Goal: Information Seeking & Learning: Learn about a topic

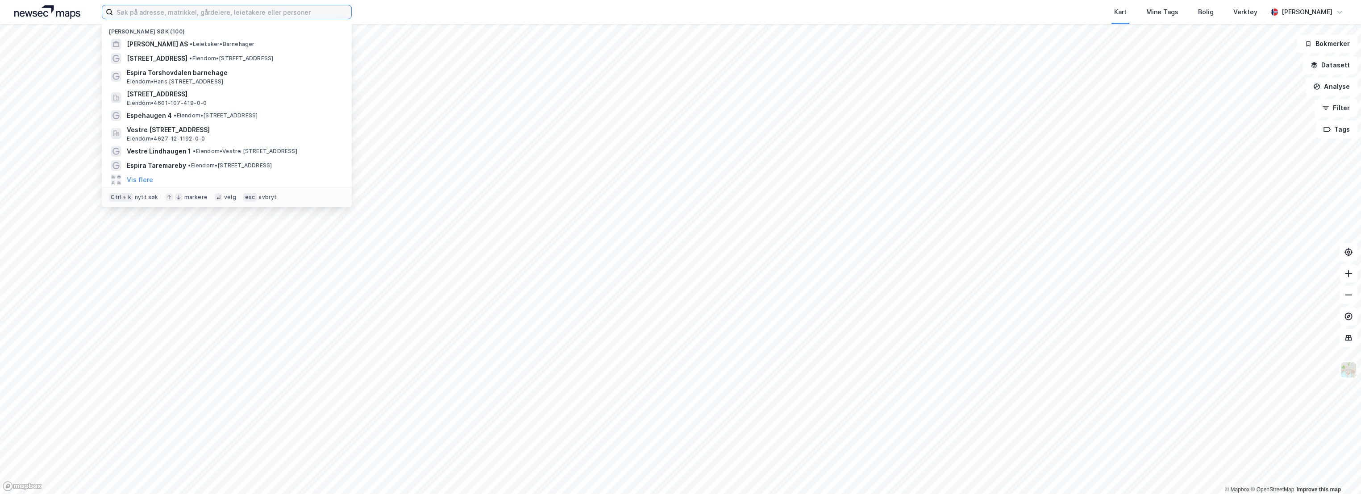
click at [136, 13] on input at bounding box center [232, 11] width 238 height 13
click at [187, 40] on span "[PERSON_NAME] AS" at bounding box center [157, 44] width 61 height 11
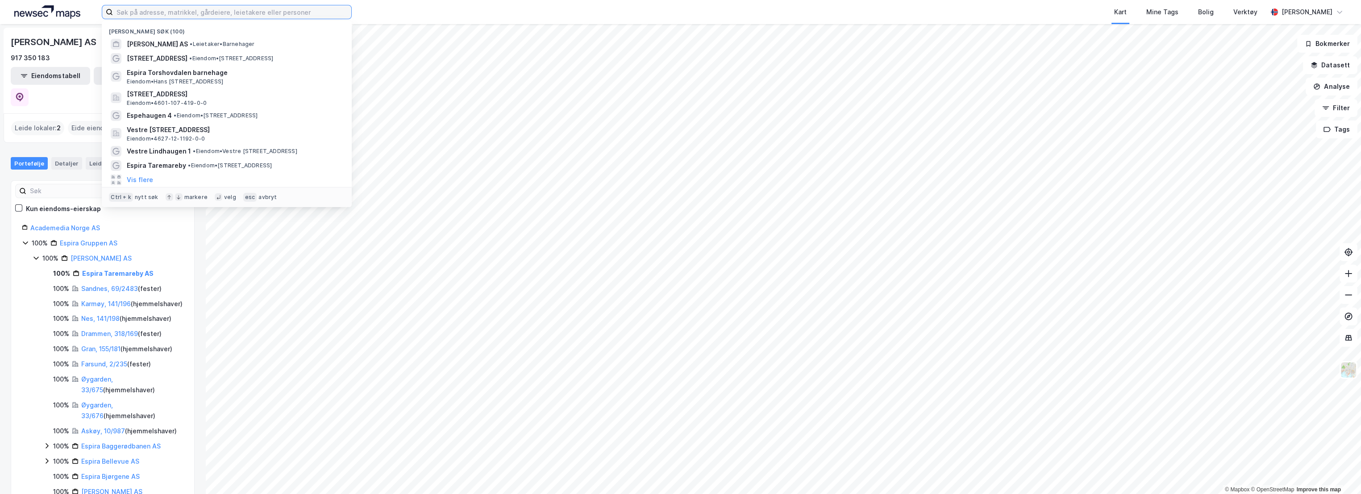
click at [201, 15] on input at bounding box center [232, 11] width 238 height 13
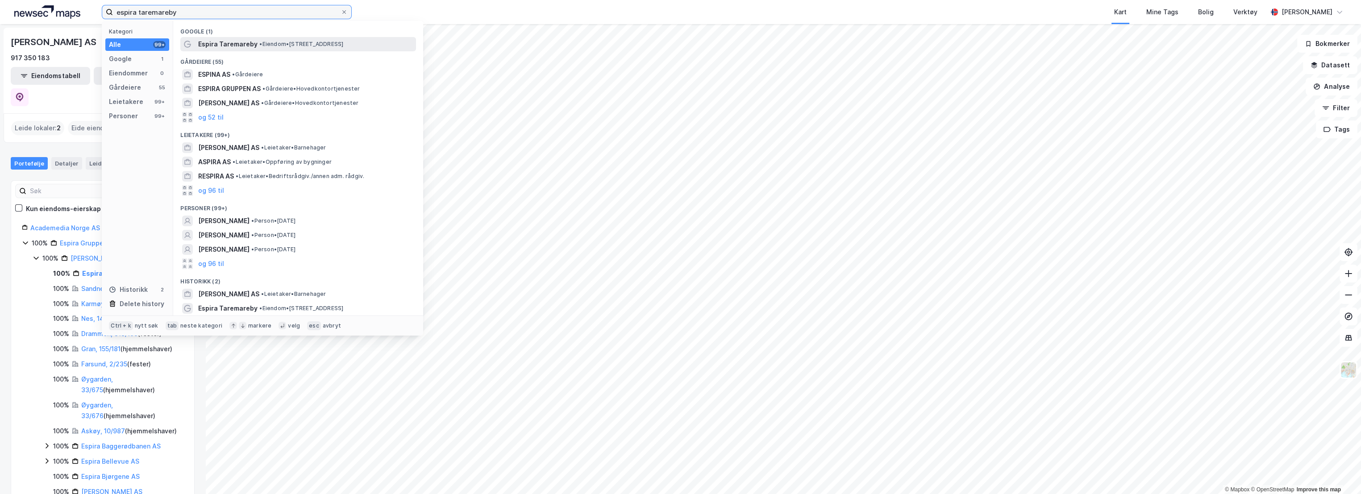
type input "espira taremareby"
click at [248, 41] on span "Espira Taremareby" at bounding box center [227, 44] width 59 height 11
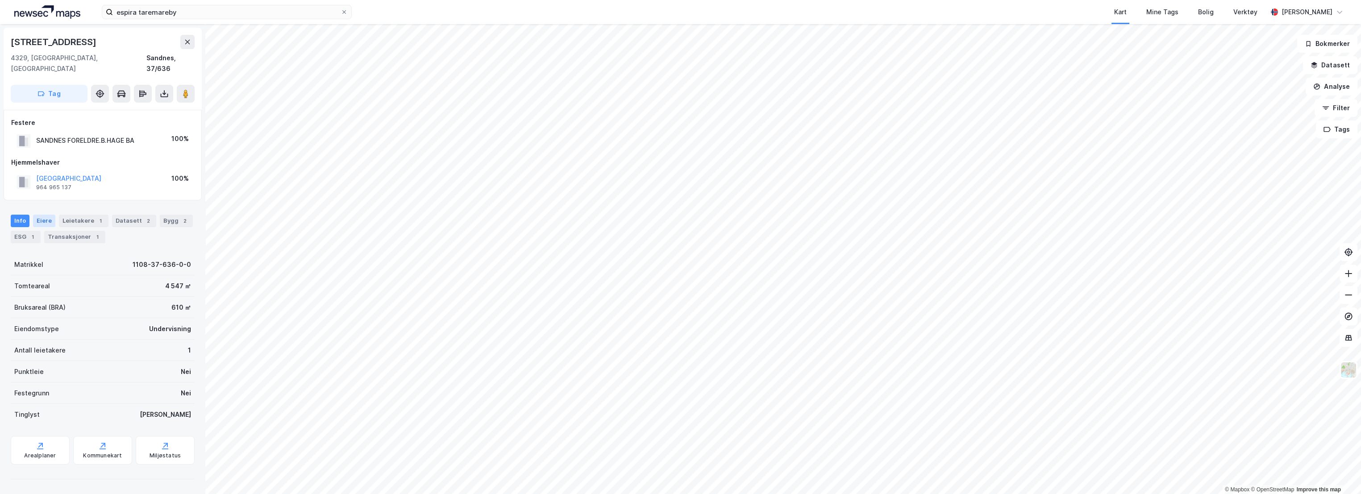
click at [35, 215] on div "Eiere" at bounding box center [44, 221] width 22 height 12
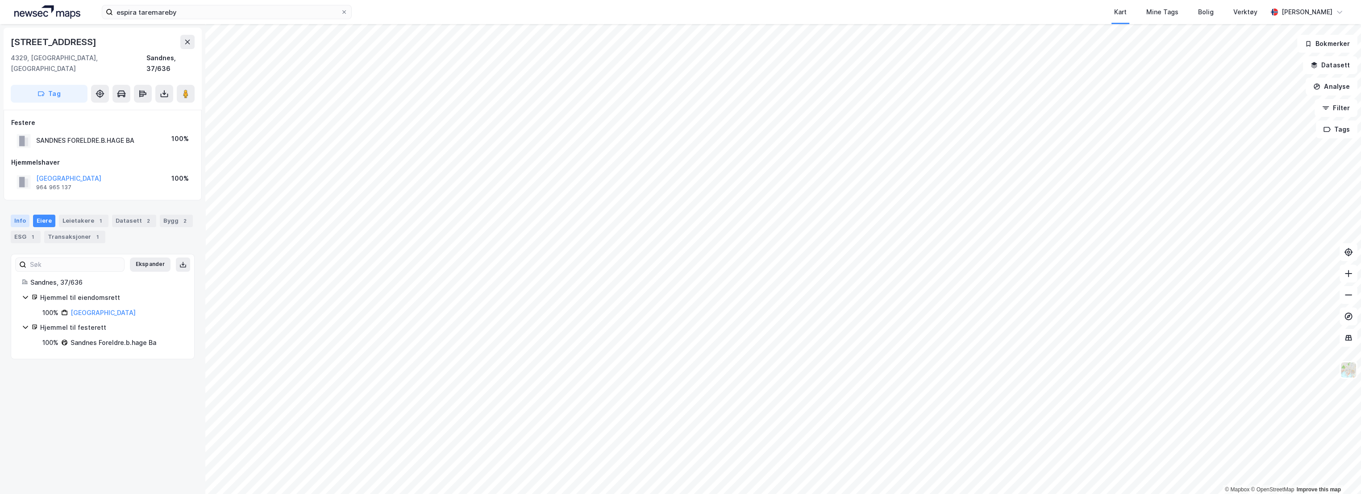
click at [21, 215] on div "Info" at bounding box center [20, 221] width 19 height 12
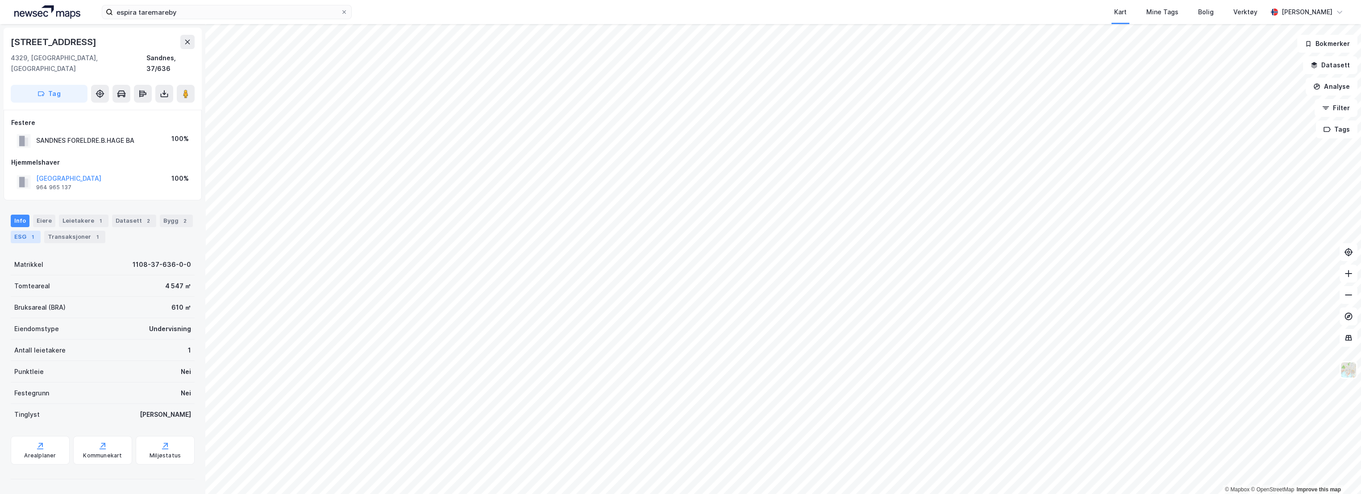
click at [33, 233] on div "1" at bounding box center [32, 237] width 9 height 9
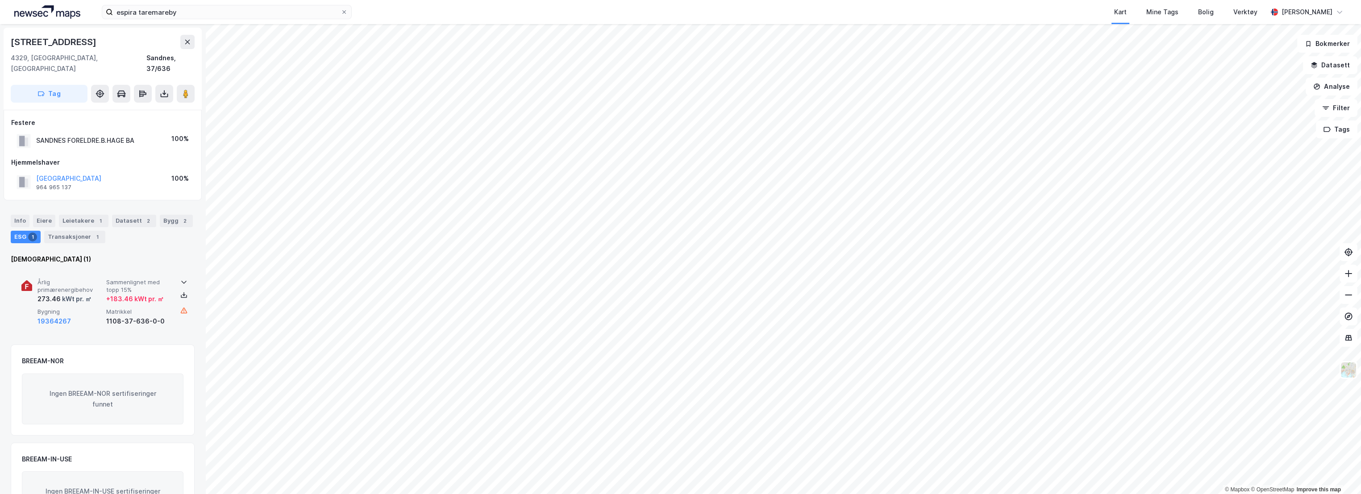
click at [79, 268] on div "Årlig primærenergibehov 273.46 kWt pr. ㎡ Sammenlignet med topp 15% + 183.46 kWt…" at bounding box center [102, 302] width 162 height 69
